Goal: Transaction & Acquisition: Book appointment/travel/reservation

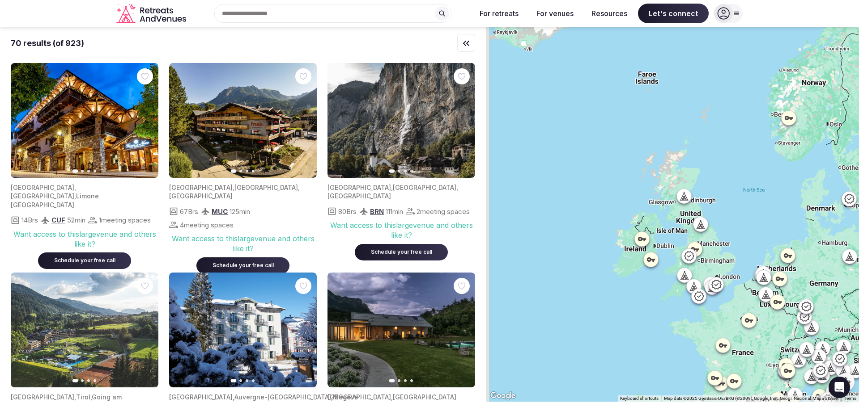
click at [710, 273] on div at bounding box center [672, 214] width 373 height 375
click at [720, 298] on div at bounding box center [672, 214] width 373 height 375
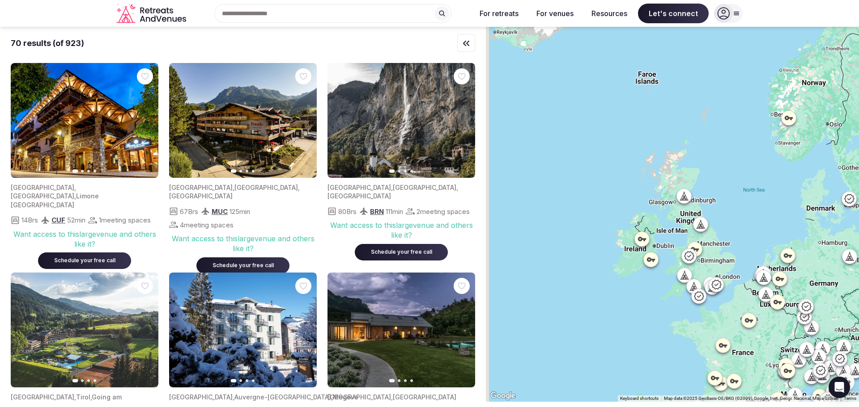
click at [720, 298] on div at bounding box center [672, 214] width 373 height 375
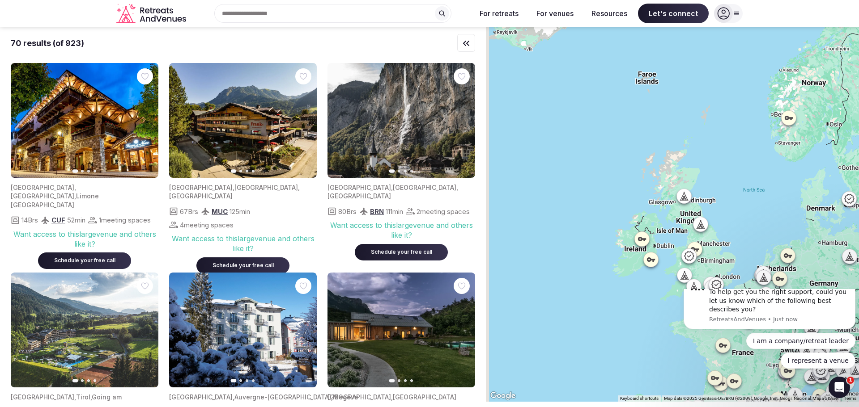
click at [851, 274] on icon "Dismiss notification" at bounding box center [852, 271] width 5 height 5
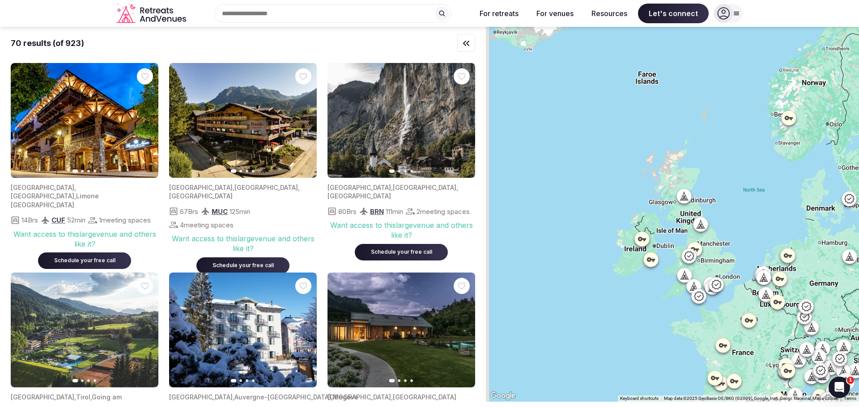
click at [721, 302] on div at bounding box center [672, 214] width 373 height 375
click at [466, 38] on icon "button" at bounding box center [466, 43] width 11 height 11
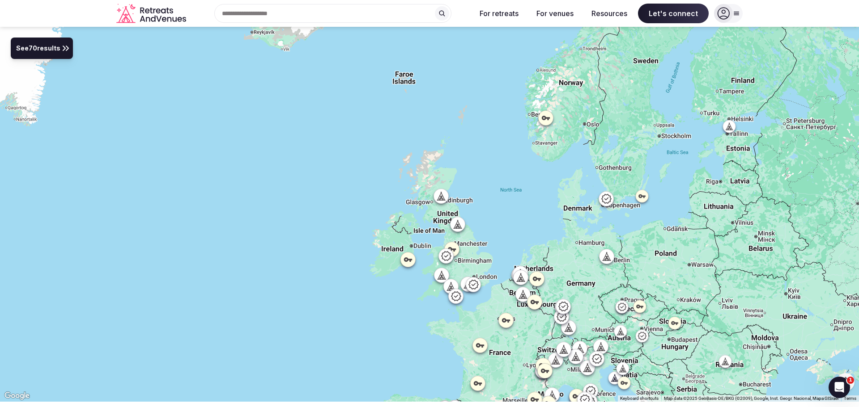
click at [52, 52] on span "See 70 results" at bounding box center [38, 49] width 44 height 10
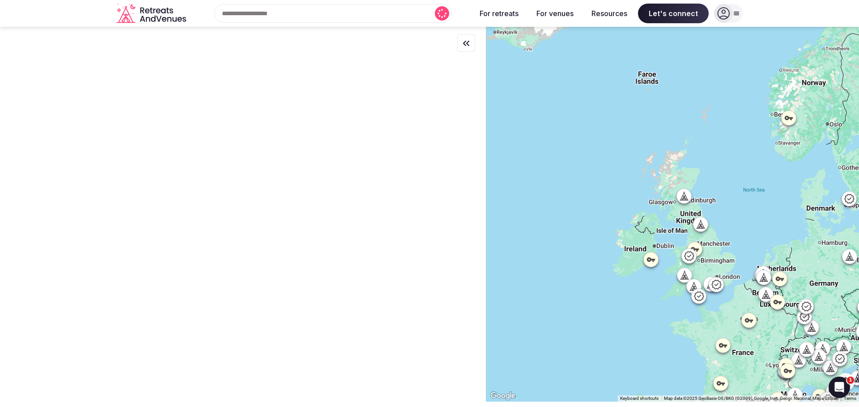
click at [699, 271] on div at bounding box center [691, 275] width 15 height 15
click at [702, 271] on div at bounding box center [672, 214] width 373 height 375
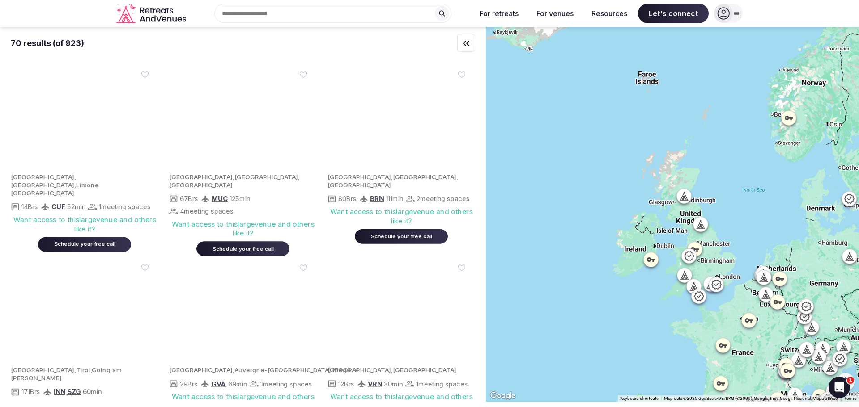
click at [722, 288] on div at bounding box center [672, 214] width 373 height 375
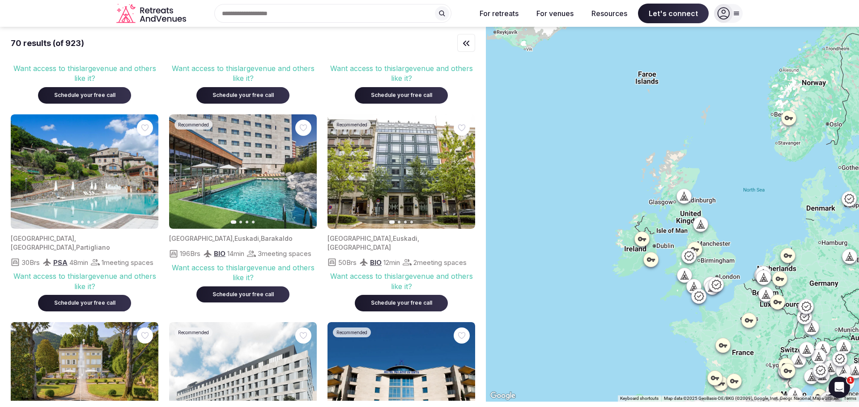
scroll to position [585, 0]
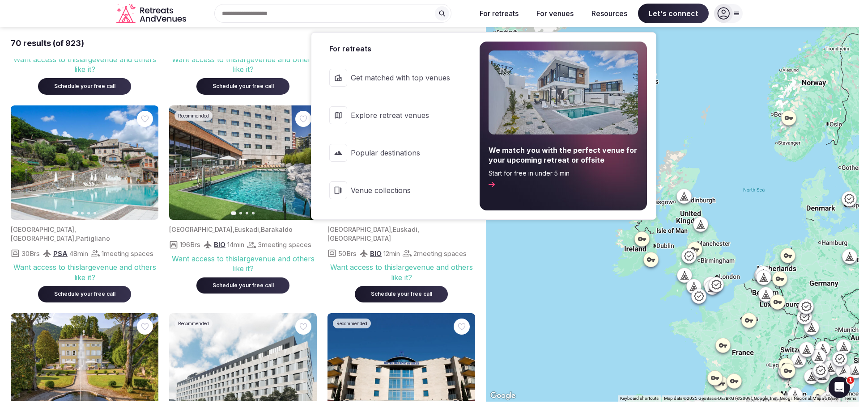
click at [411, 113] on span "Explore retreat venues" at bounding box center [400, 115] width 99 height 10
click at [391, 83] on span "Get matched with top venues" at bounding box center [400, 78] width 99 height 10
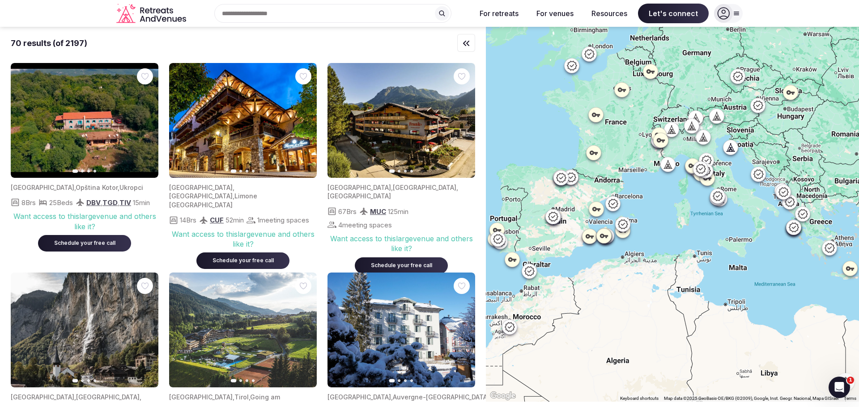
click at [570, 64] on icon at bounding box center [571, 65] width 11 height 11
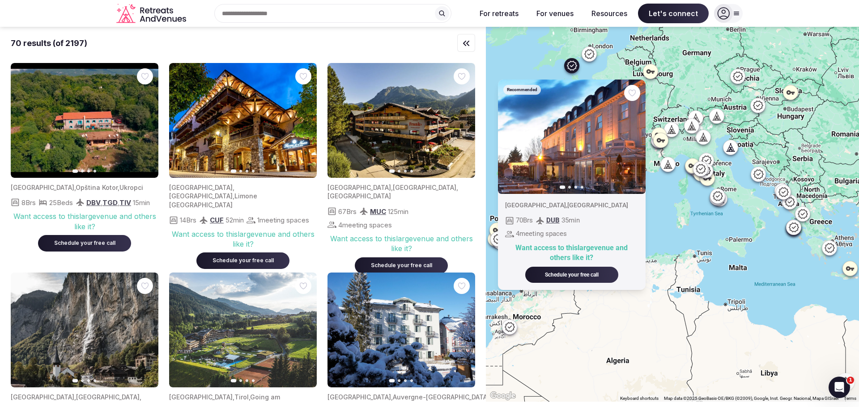
click at [594, 54] on icon at bounding box center [589, 53] width 11 height 11
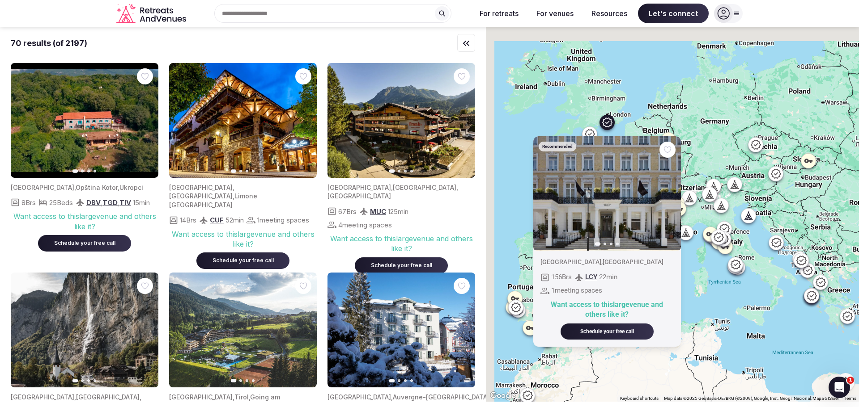
drag, startPoint x: 618, startPoint y: 48, endPoint x: 637, endPoint y: 118, distance: 72.2
click at [637, 118] on div "Recommended Previous slide Next slide [GEOGRAPHIC_DATA] , [GEOGRAPHIC_DATA] 156…" at bounding box center [672, 214] width 373 height 375
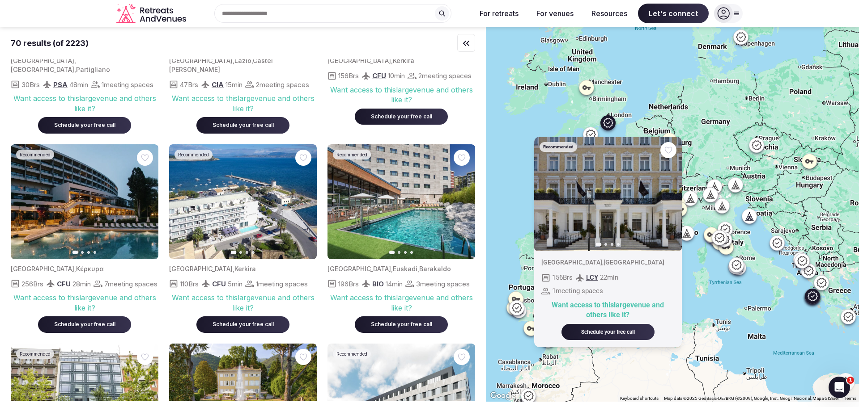
scroll to position [1067, 0]
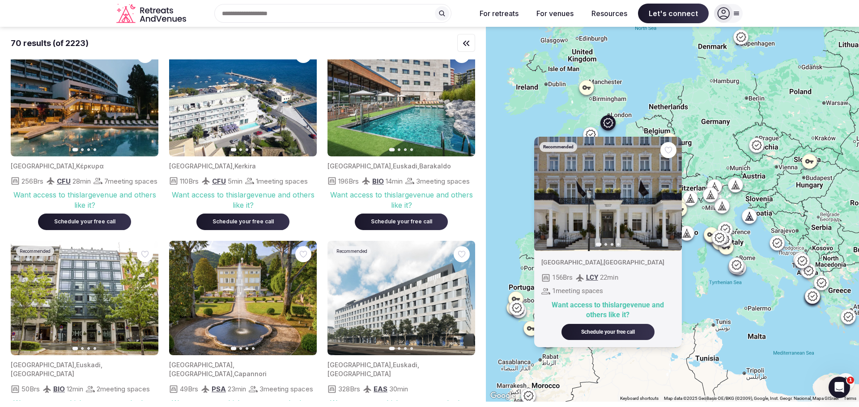
click at [524, 143] on div "Recommended Previous slide Next slide [GEOGRAPHIC_DATA] , [GEOGRAPHIC_DATA] 156…" at bounding box center [672, 214] width 373 height 375
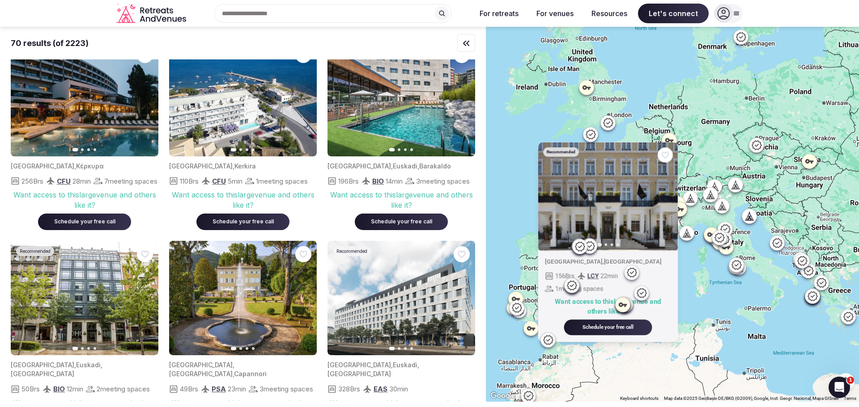
click at [524, 143] on div "Recommended Previous slide Next slide [GEOGRAPHIC_DATA] , [GEOGRAPHIC_DATA] 156…" at bounding box center [672, 214] width 373 height 375
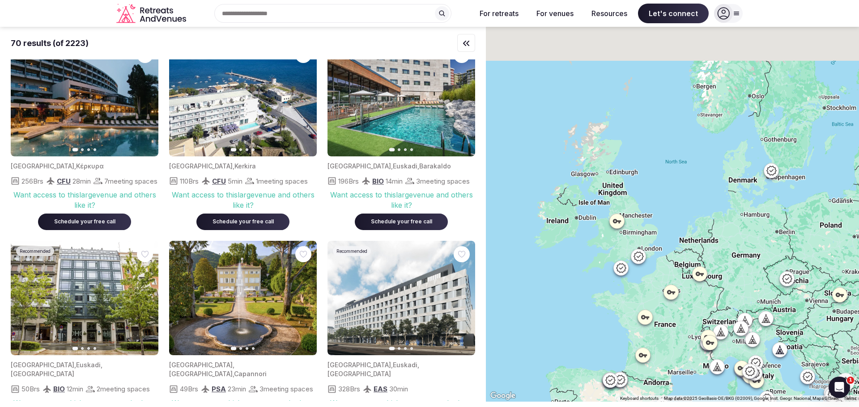
drag, startPoint x: 580, startPoint y: 117, endPoint x: 610, endPoint y: 255, distance: 141.0
click at [610, 255] on div at bounding box center [672, 214] width 373 height 375
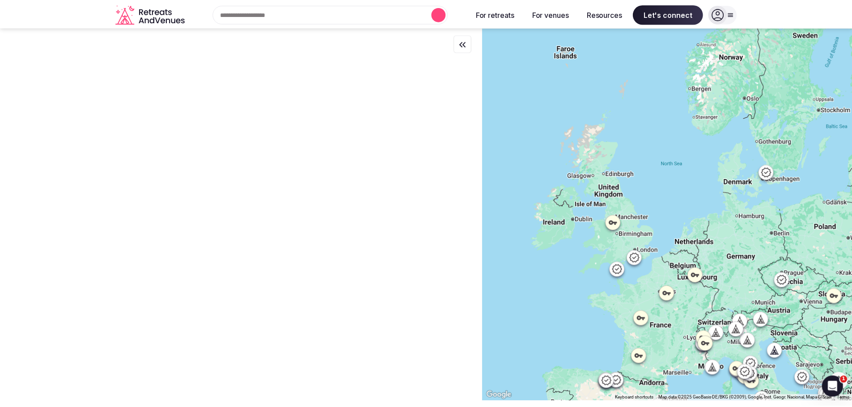
scroll to position [0, 0]
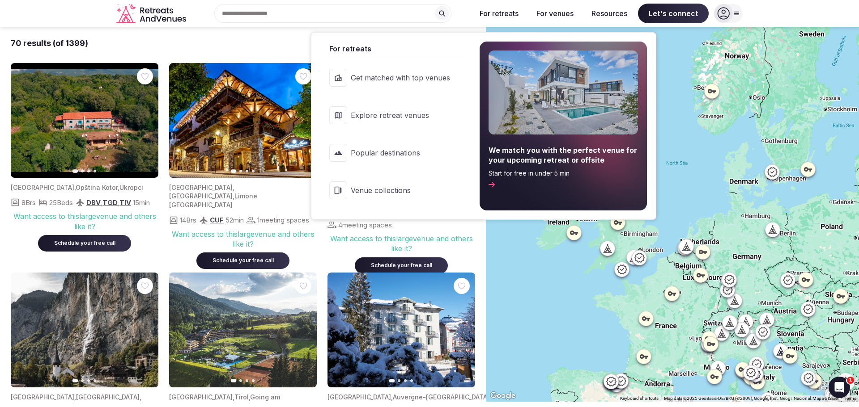
click at [393, 148] on span "Popular destinations" at bounding box center [400, 153] width 99 height 10
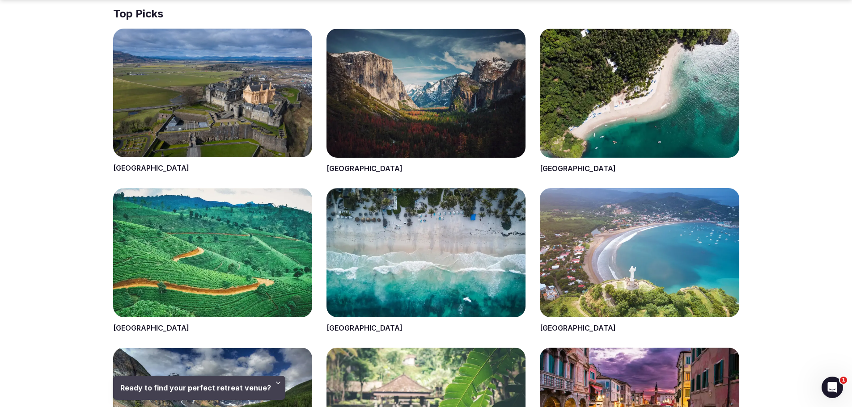
scroll to position [375, 0]
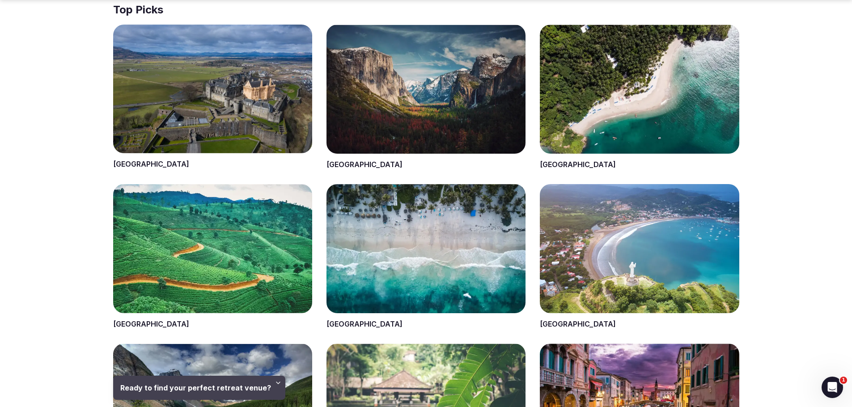
click at [220, 126] on span at bounding box center [212, 97] width 199 height 145
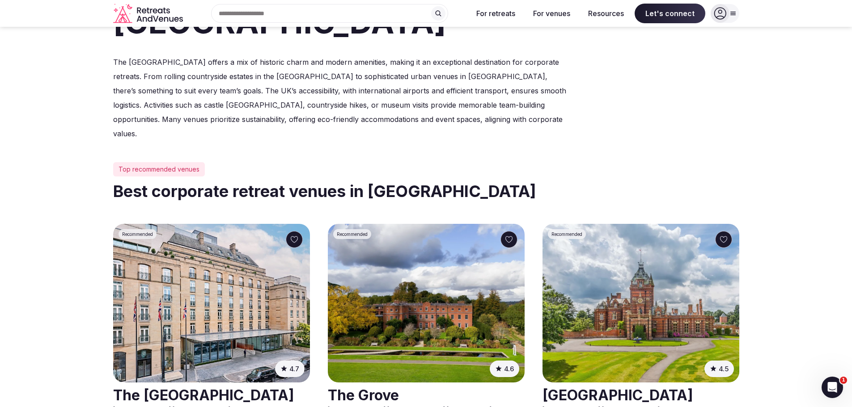
scroll to position [287, 0]
click at [443, 271] on img at bounding box center [426, 303] width 197 height 159
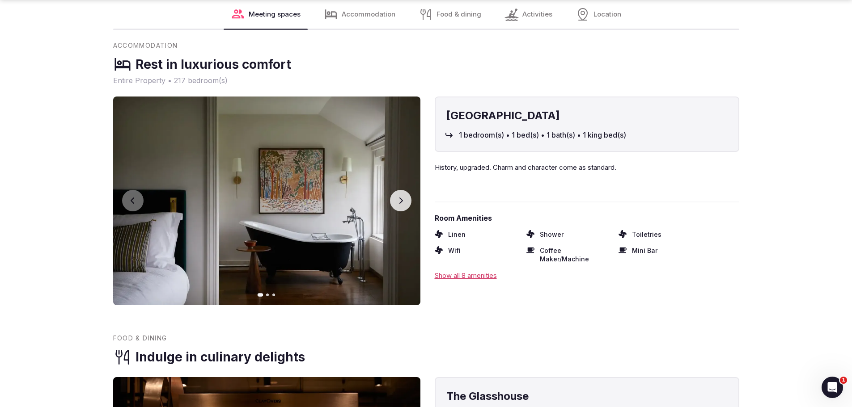
scroll to position [2858, 0]
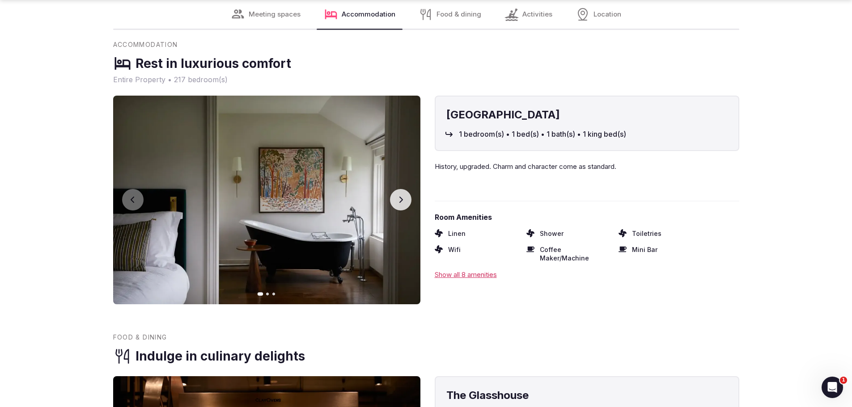
click at [575, 188] on p "History, upgraded. Charm and character come as standard." at bounding box center [587, 176] width 305 height 28
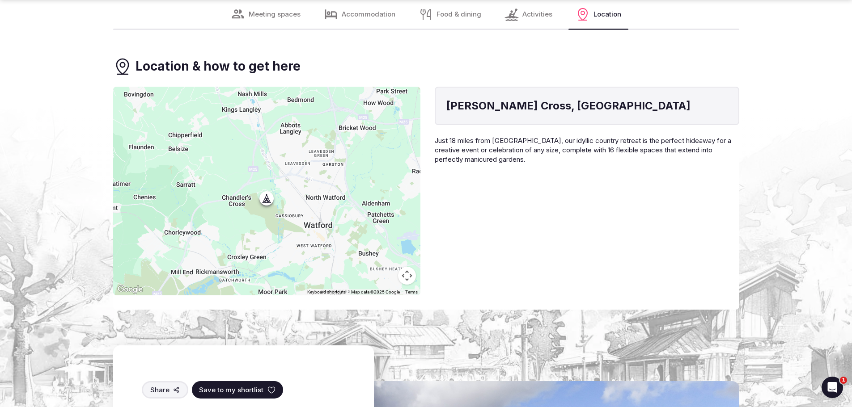
scroll to position [3701, 0]
